Goal: Navigation & Orientation: Find specific page/section

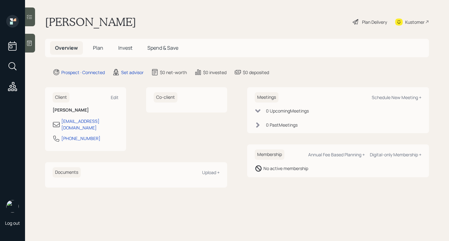
click at [30, 46] on icon at bounding box center [29, 43] width 6 height 6
click at [28, 43] on icon at bounding box center [29, 43] width 6 height 6
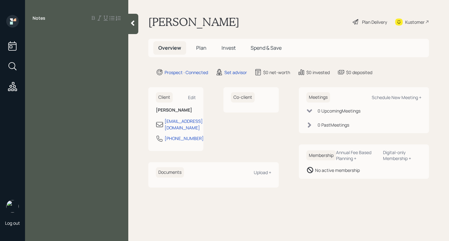
click at [43, 34] on div at bounding box center [77, 32] width 88 height 7
